Goal: Task Accomplishment & Management: Manage account settings

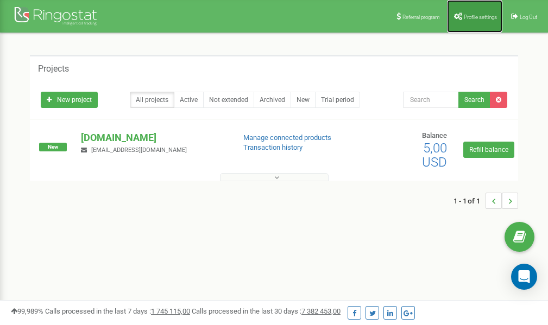
click at [481, 20] on link "Profile settings" at bounding box center [474, 16] width 55 height 33
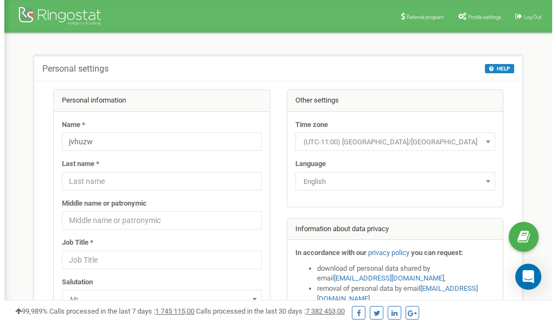
scroll to position [54, 0]
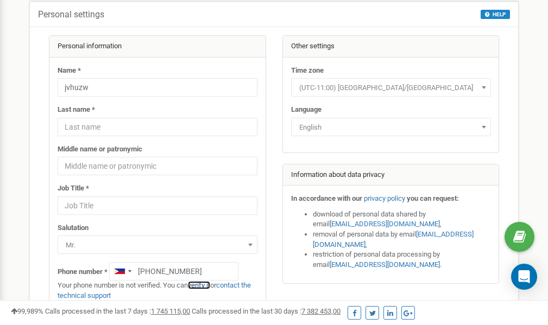
click at [205, 286] on link "verify it" at bounding box center [199, 285] width 22 height 8
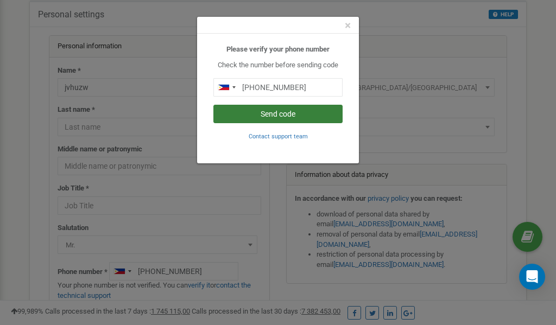
click at [281, 114] on button "Send code" at bounding box center [278, 114] width 129 height 18
